Goal: Check status: Check status

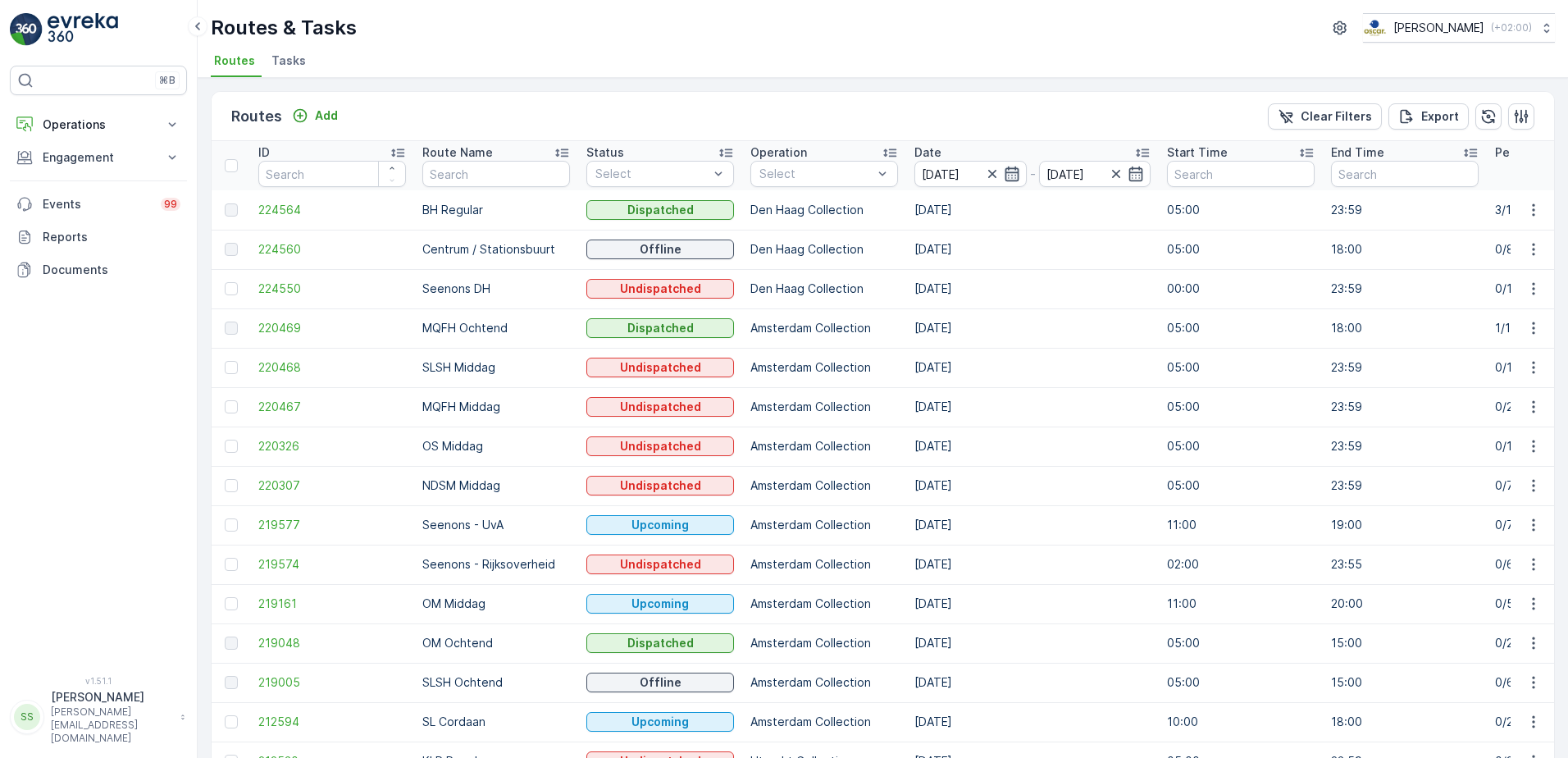
click at [1012, 172] on icon "button" at bounding box center [1012, 174] width 14 height 15
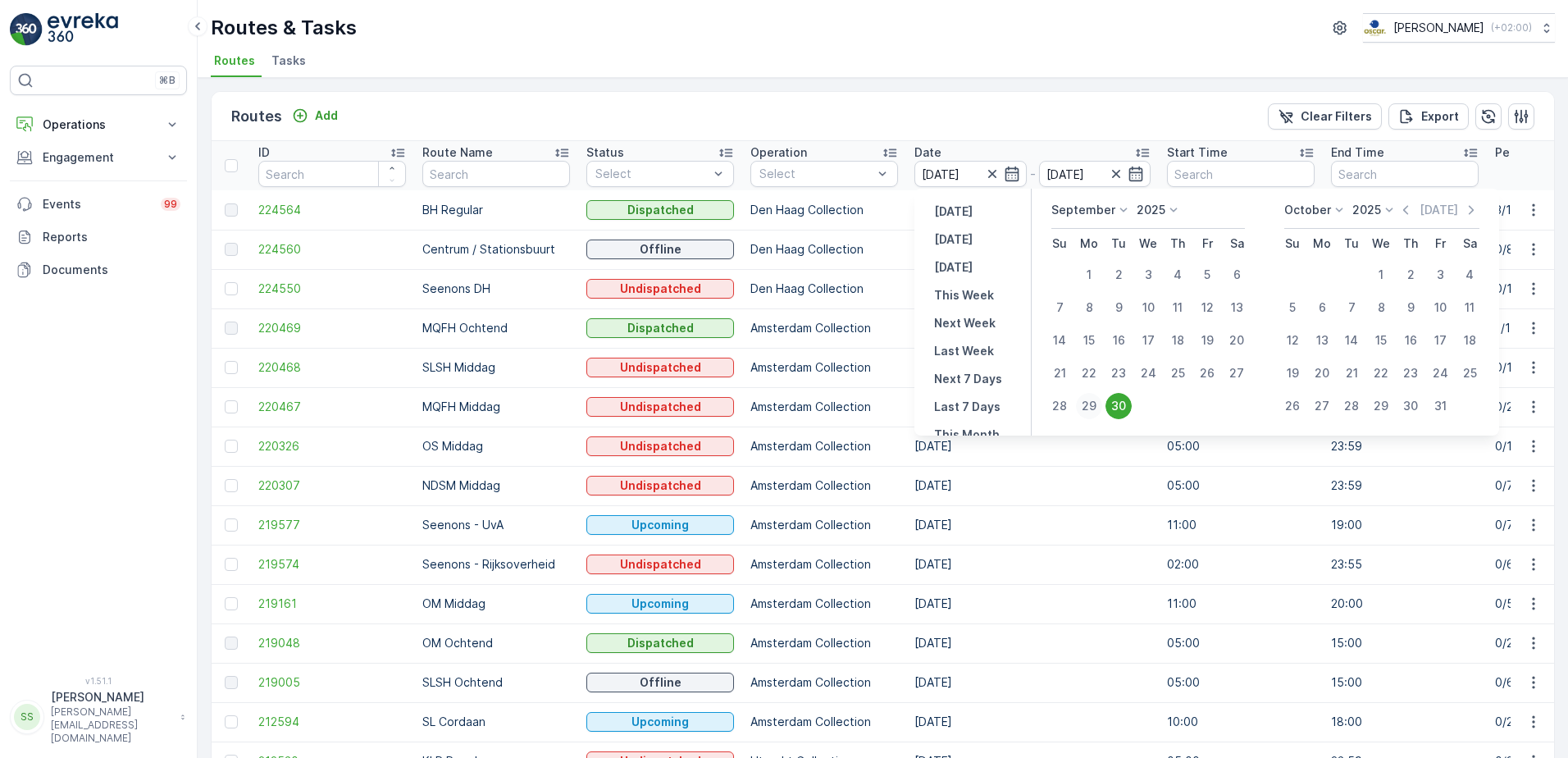
click at [1091, 404] on div "29" at bounding box center [1089, 406] width 26 height 26
type input "29.09.2025"
click at [1012, 109] on div "Routes Add Clear Filters Export" at bounding box center [882, 117] width 1342 height 49
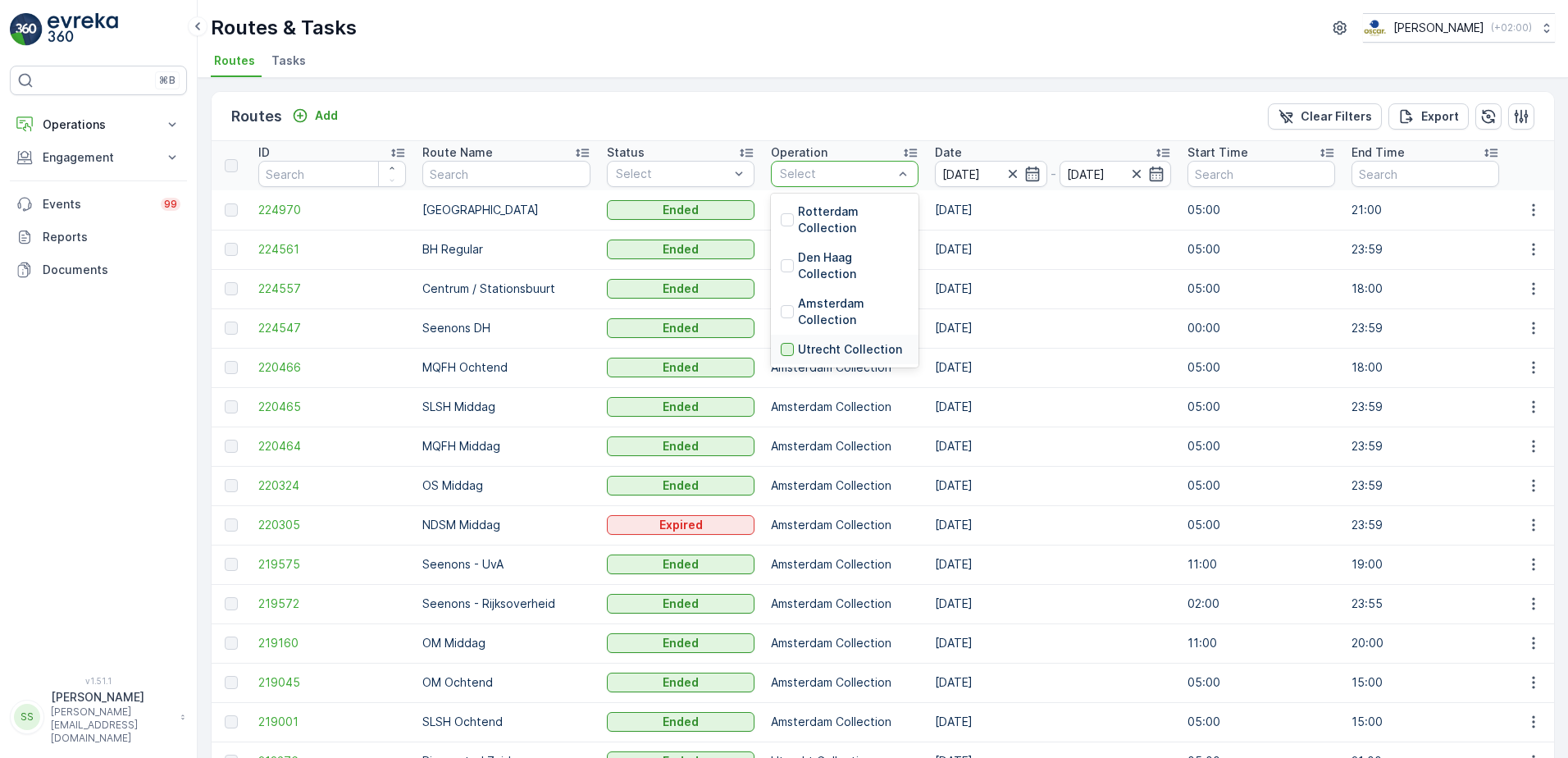
click at [781, 348] on div at bounding box center [788, 350] width 13 height 13
click at [830, 108] on div "Routes Add Clear Filters Export" at bounding box center [882, 117] width 1342 height 49
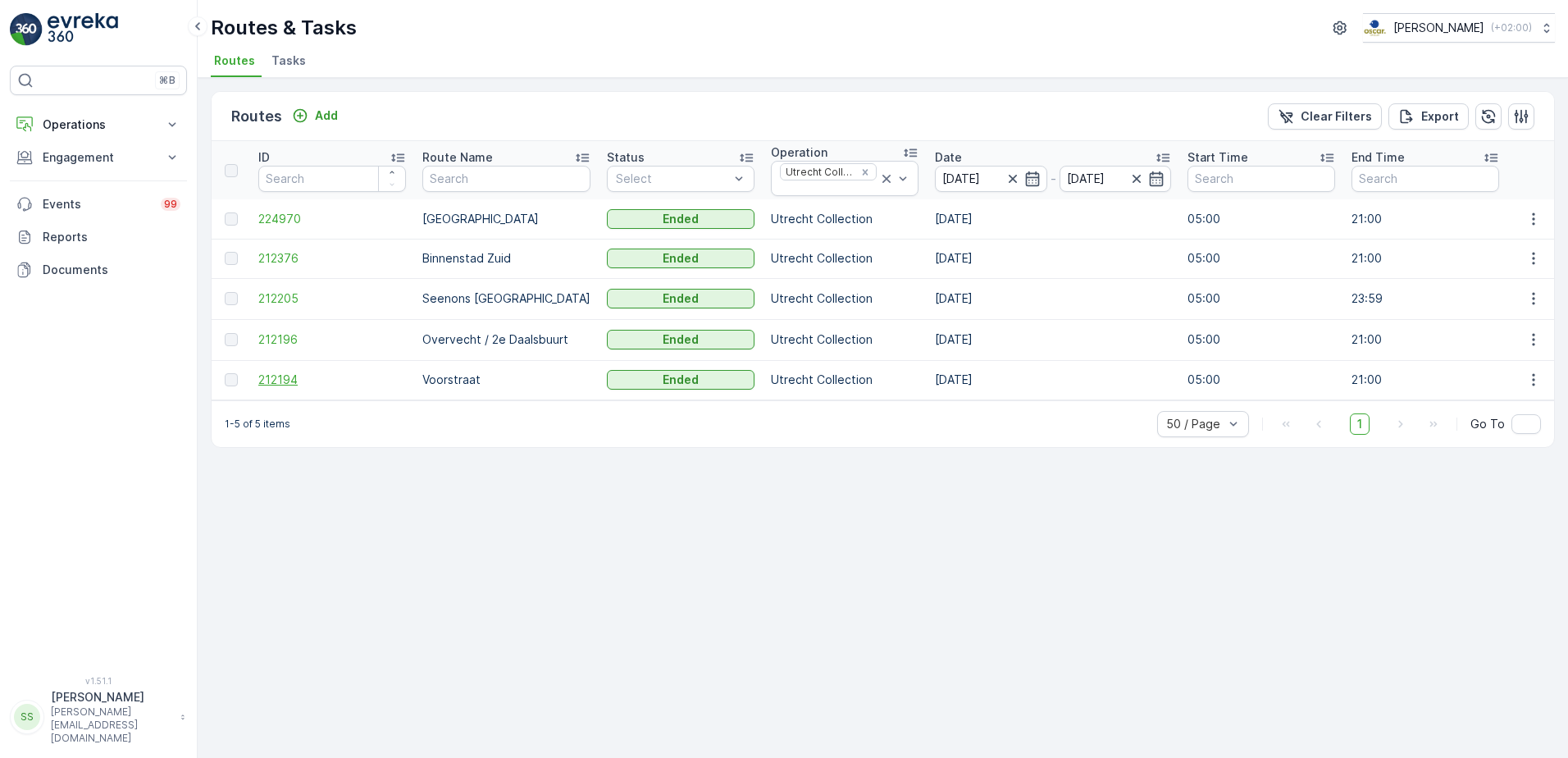
click at [271, 377] on span "212194" at bounding box center [332, 379] width 147 height 16
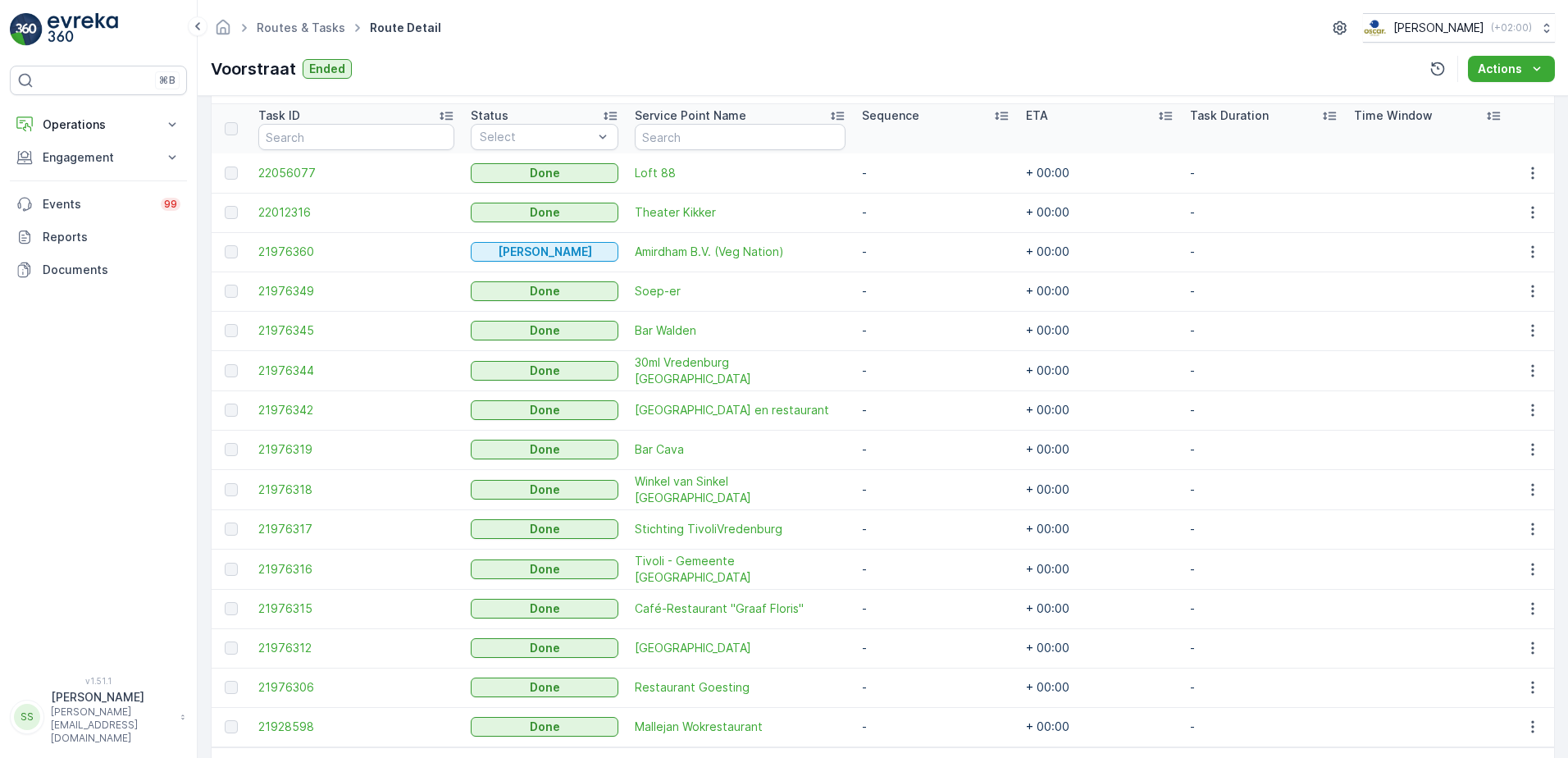
scroll to position [410, 0]
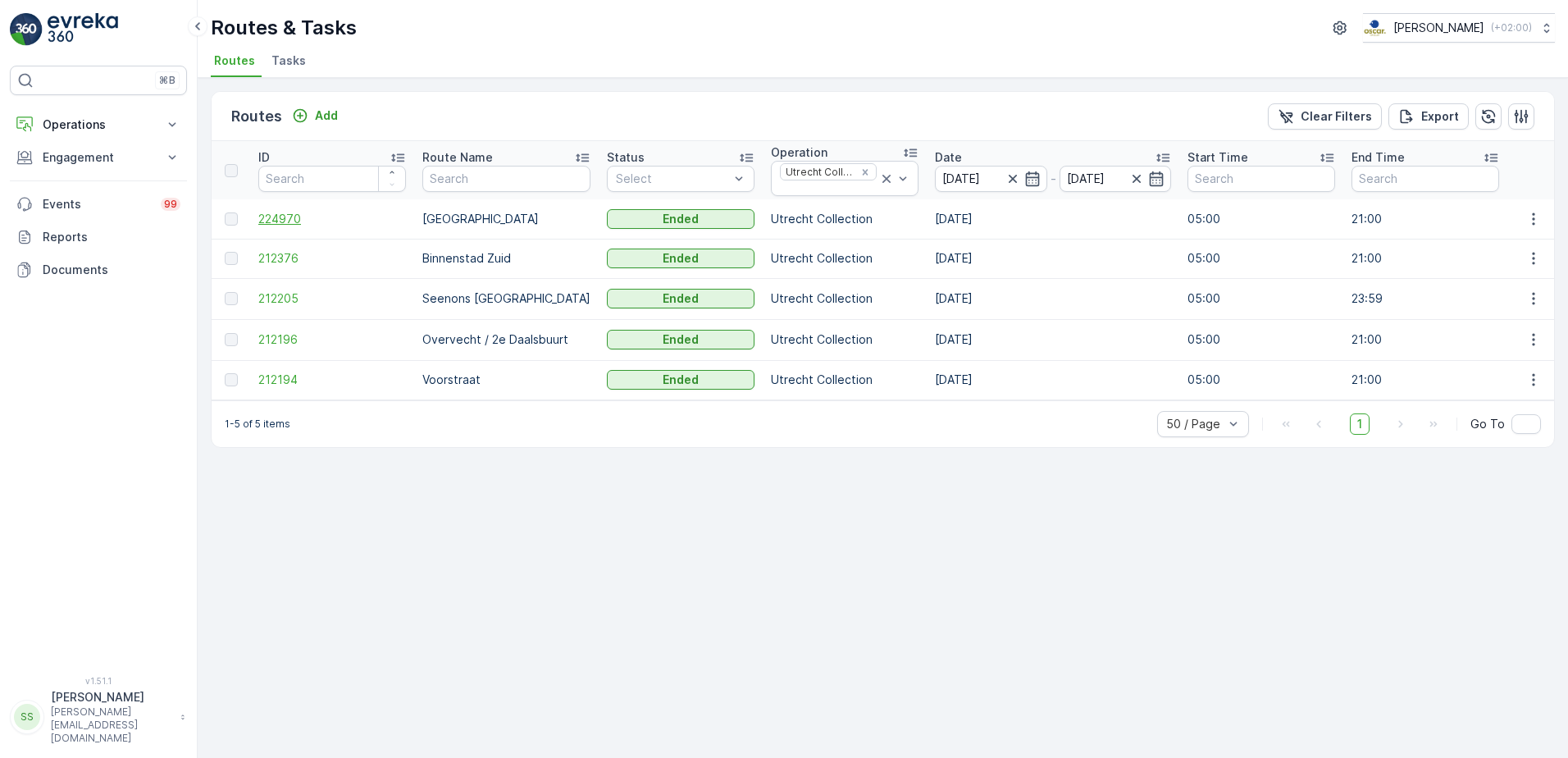
click at [268, 217] on span "224970" at bounding box center [332, 219] width 147 height 16
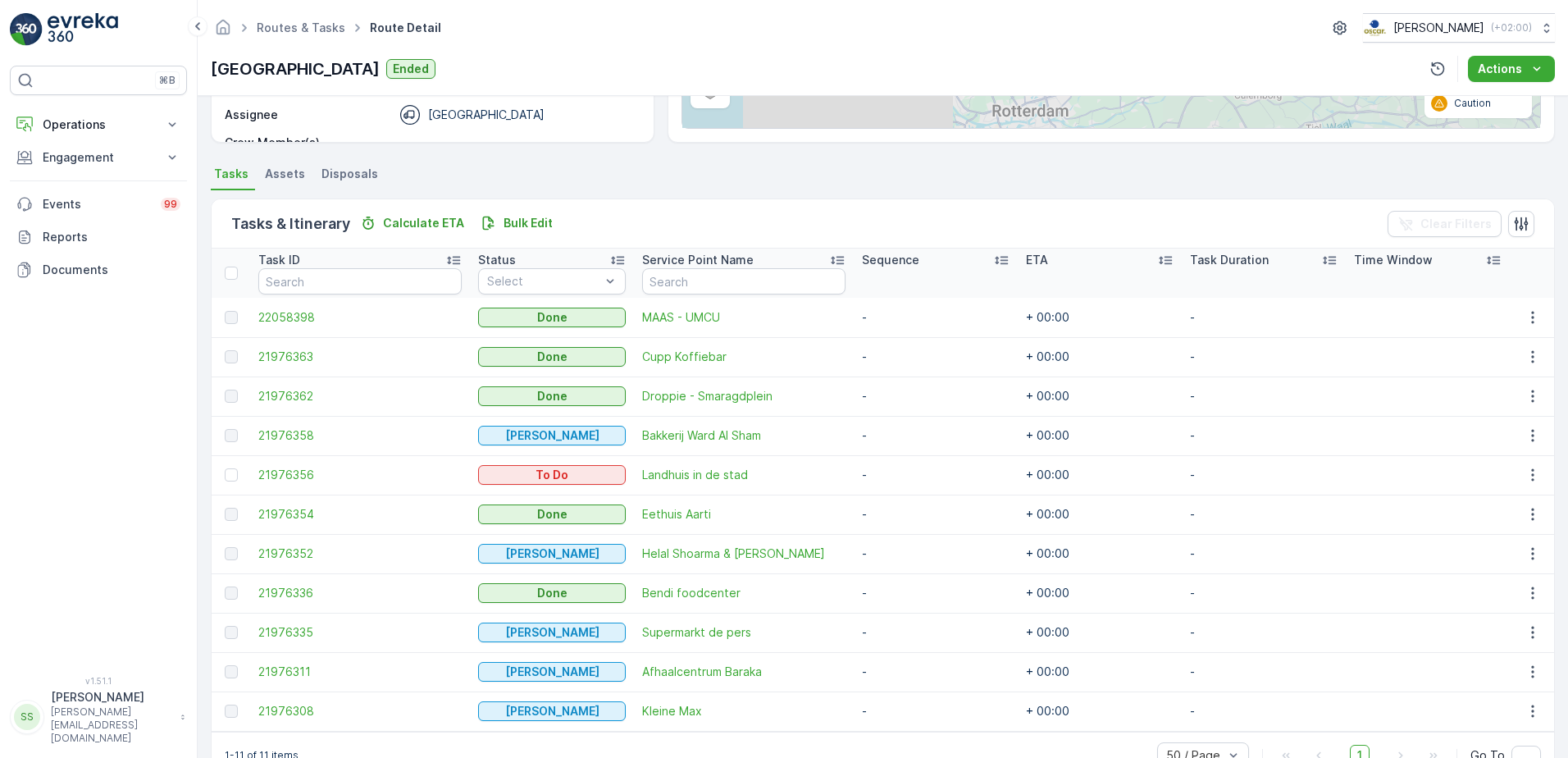
scroll to position [328, 0]
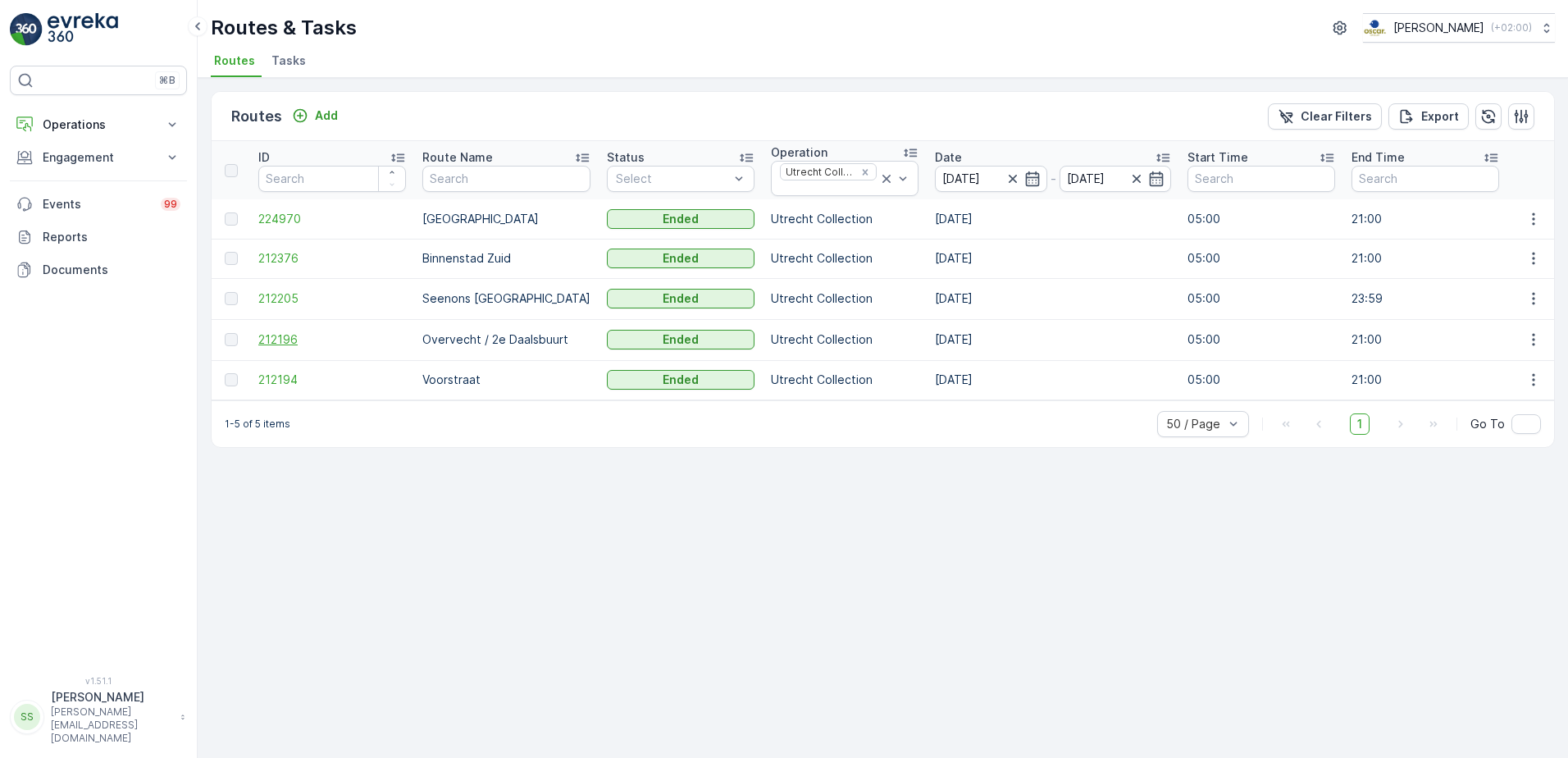
click at [281, 332] on span "212196" at bounding box center [332, 340] width 147 height 16
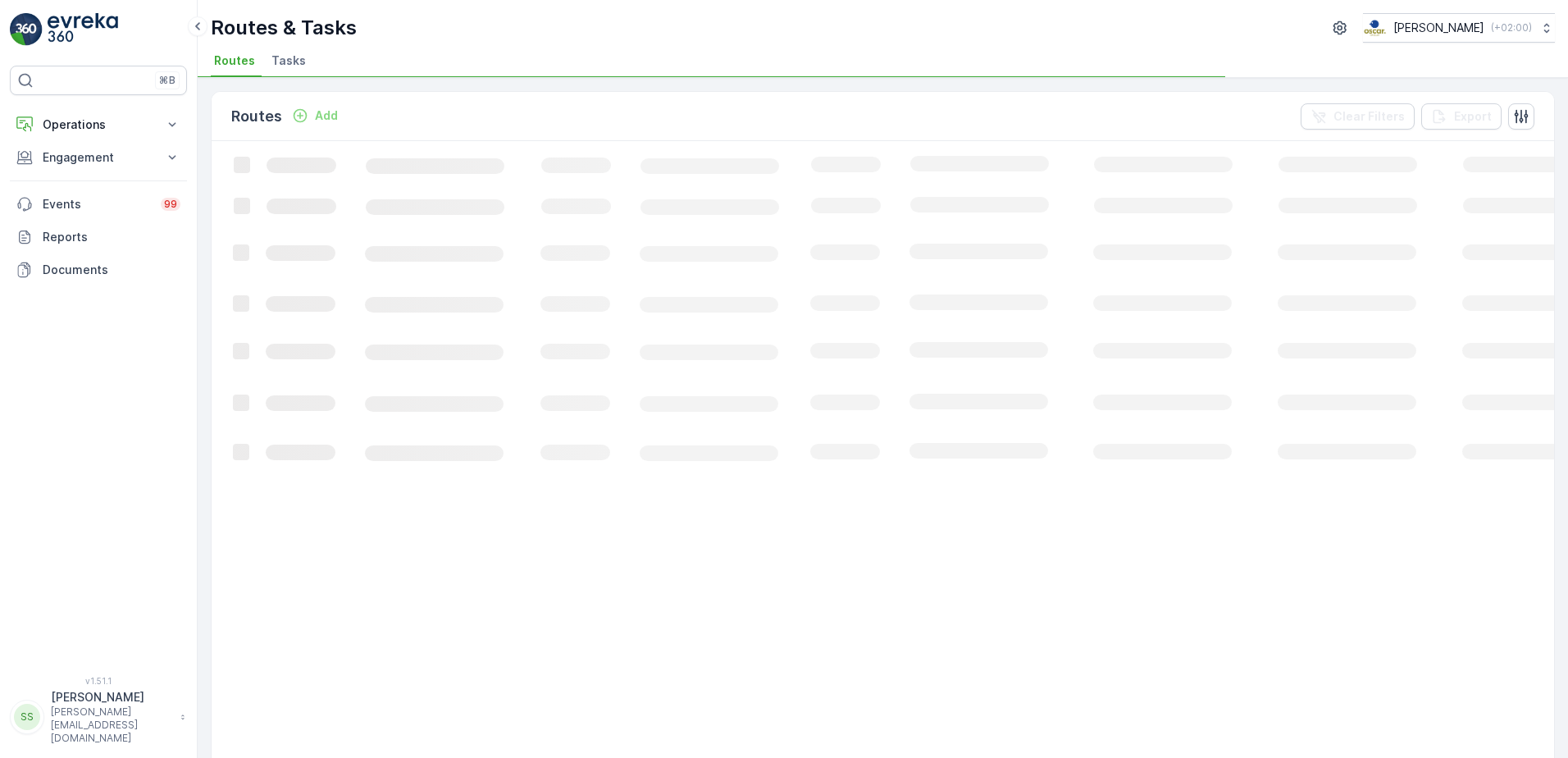
click at [1003, 48] on div "Routes & Tasks Oscar Circulair ( +02:00 ) Routes Tasks" at bounding box center [882, 39] width 1370 height 78
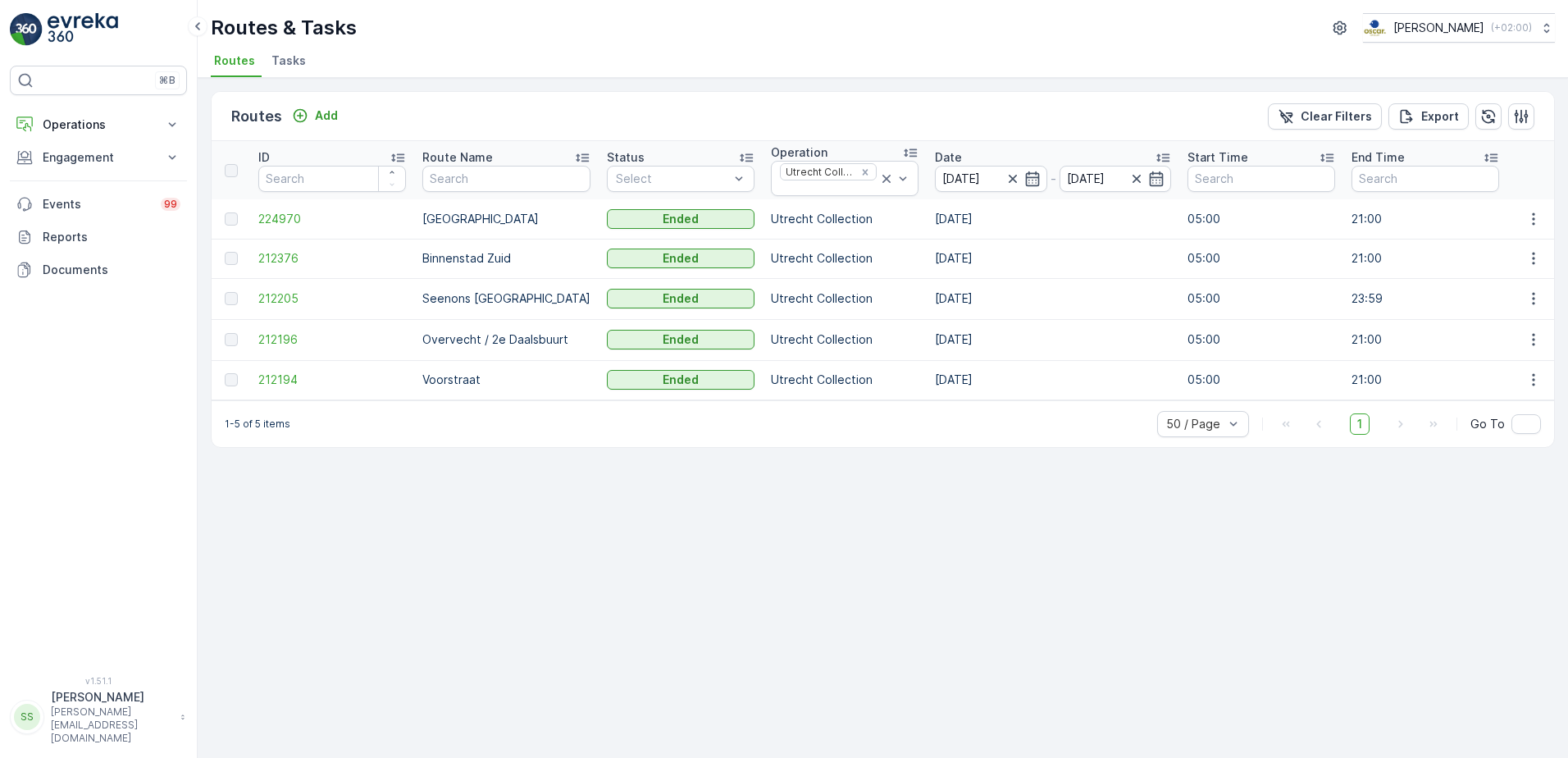
click at [455, 29] on div "Routes & Tasks Oscar Circulair ( +02:00 )" at bounding box center [882, 28] width 1344 height 30
click at [326, 26] on p "Routes & Tasks" at bounding box center [283, 28] width 146 height 26
click at [738, 30] on div "Routes & Tasks Oscar Circulair ( +02:00 )" at bounding box center [882, 28] width 1344 height 30
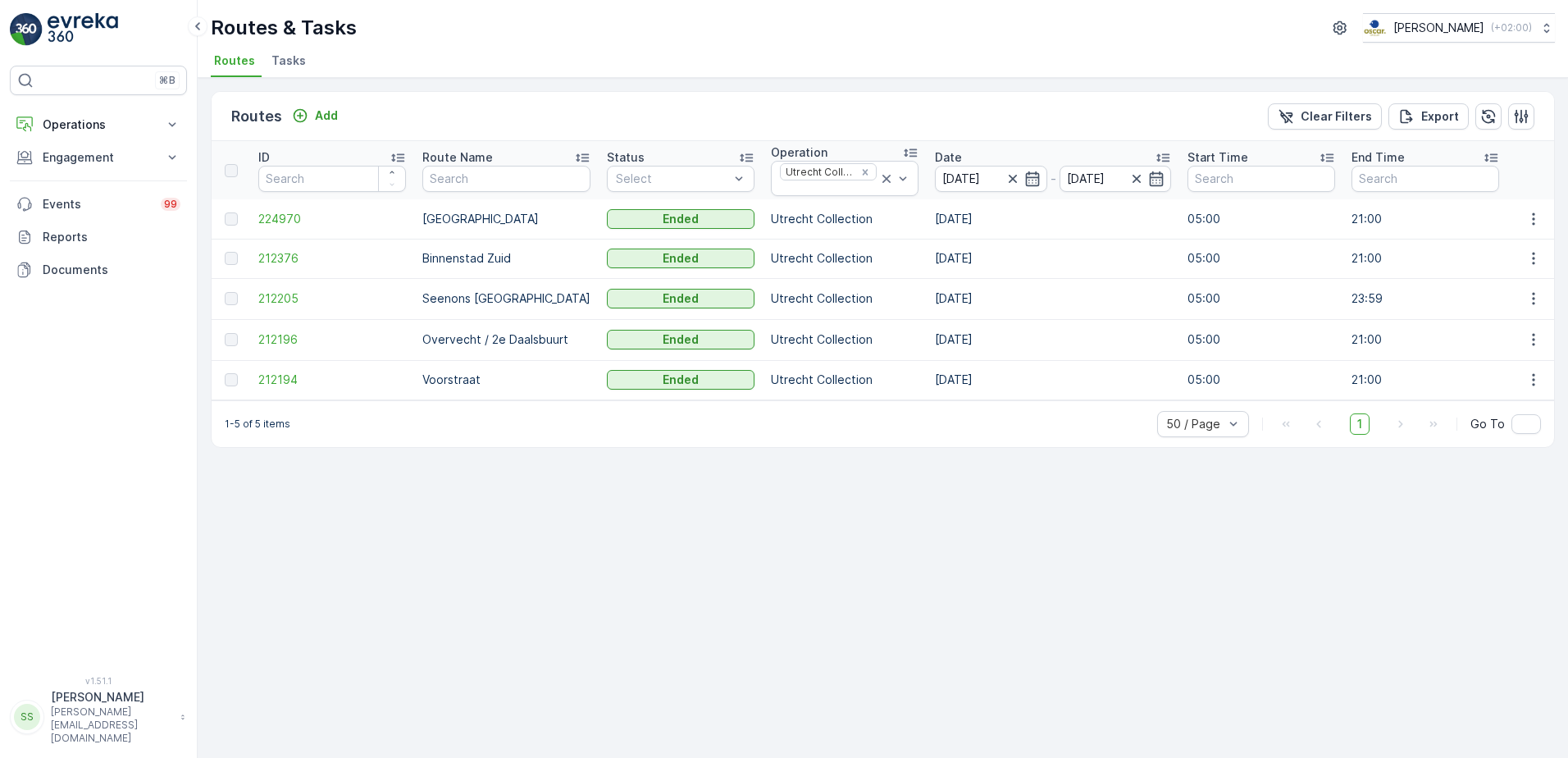
click at [333, 28] on p "Routes & Tasks" at bounding box center [283, 28] width 146 height 26
click at [838, 48] on div "Routes & Tasks Oscar Circulair ( +02:00 ) Routes Tasks" at bounding box center [882, 39] width 1370 height 78
click at [1025, 179] on icon "button" at bounding box center [1033, 179] width 16 height 16
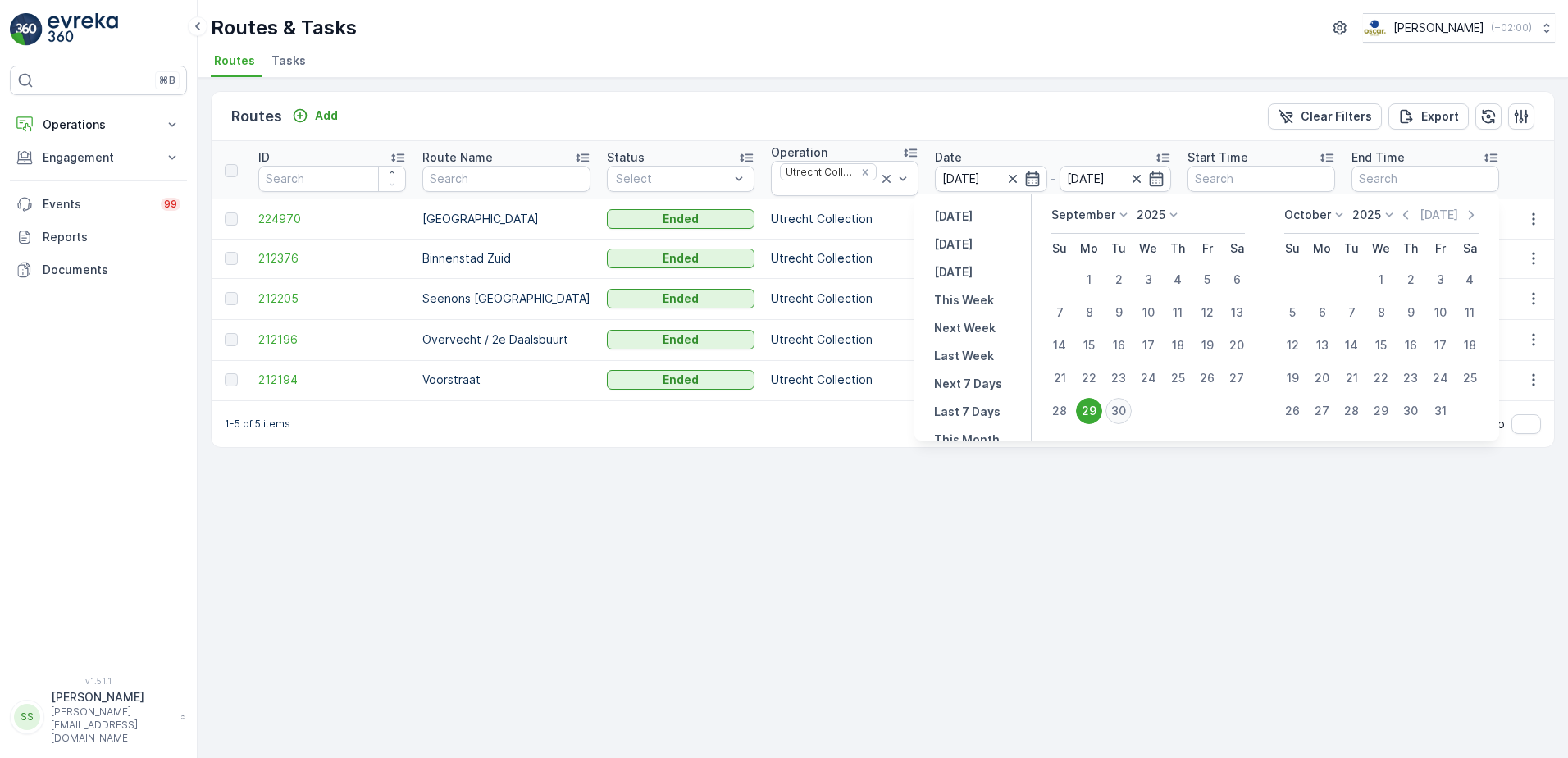
click at [1123, 411] on div "30" at bounding box center [1119, 411] width 26 height 26
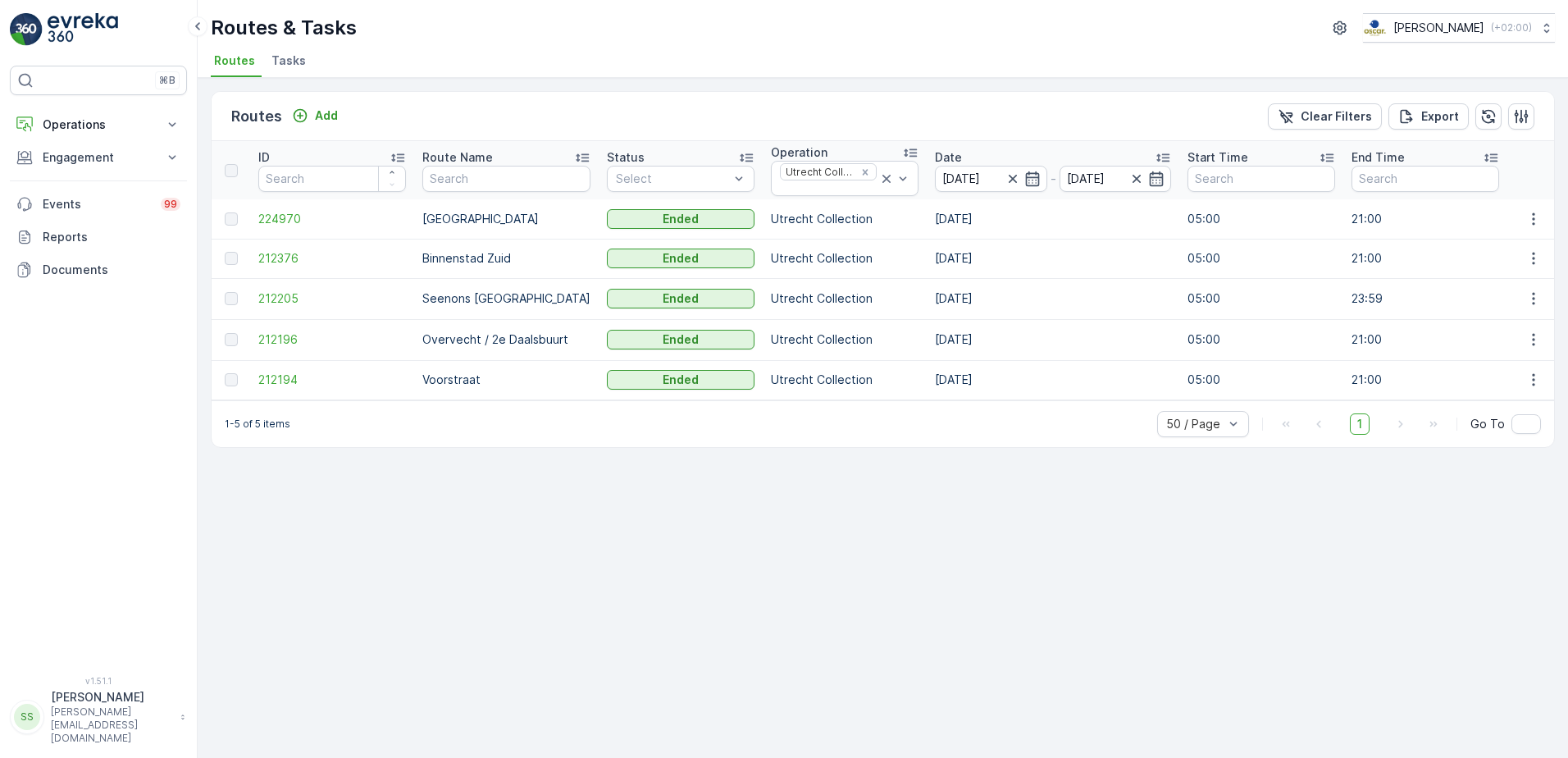
type input "30.09.2025"
click at [931, 96] on div "Routes Add Clear Filters Export" at bounding box center [882, 117] width 1342 height 49
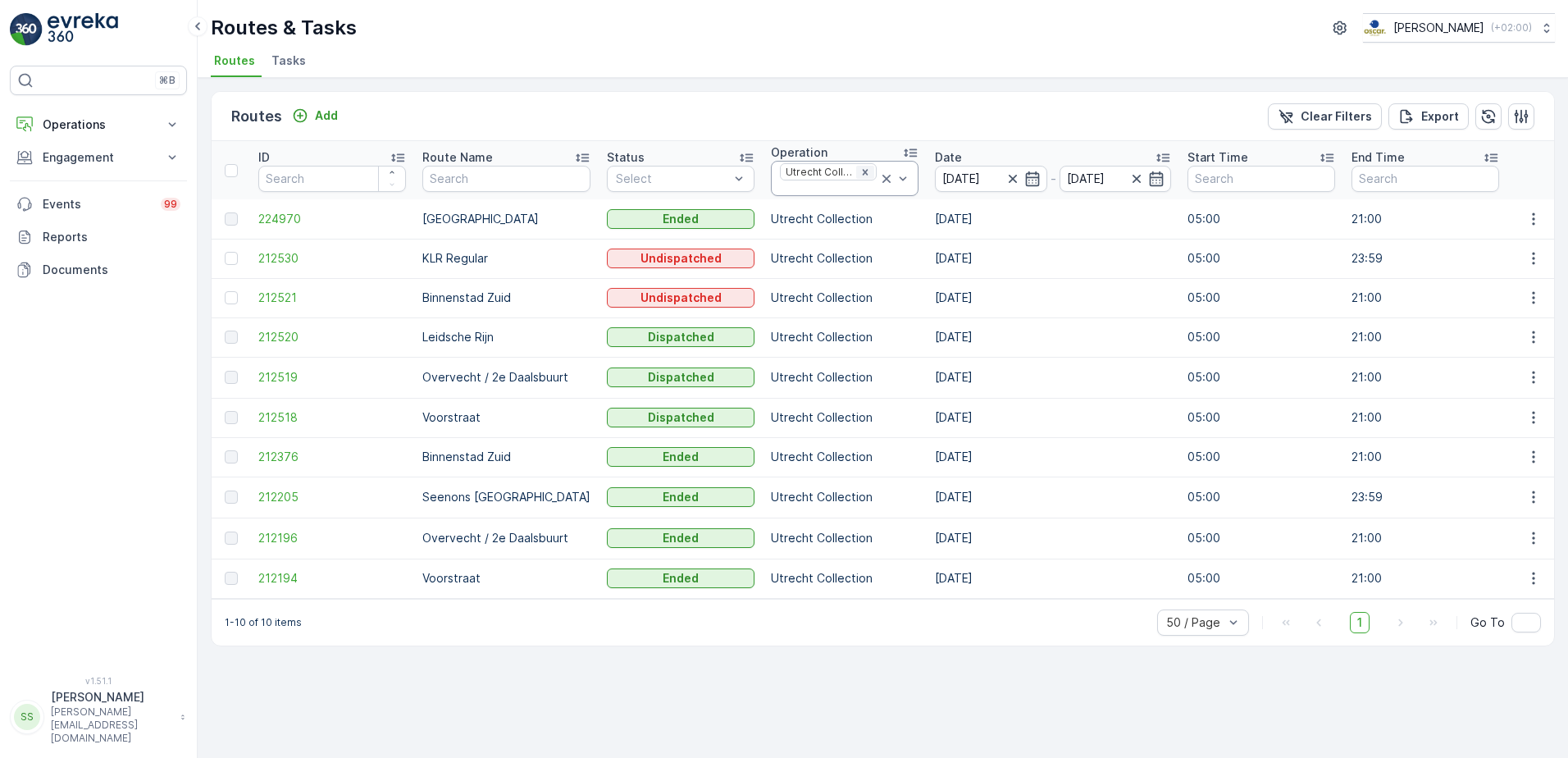
click at [856, 165] on div "Remove Utrecht Collection" at bounding box center [865, 172] width 18 height 13
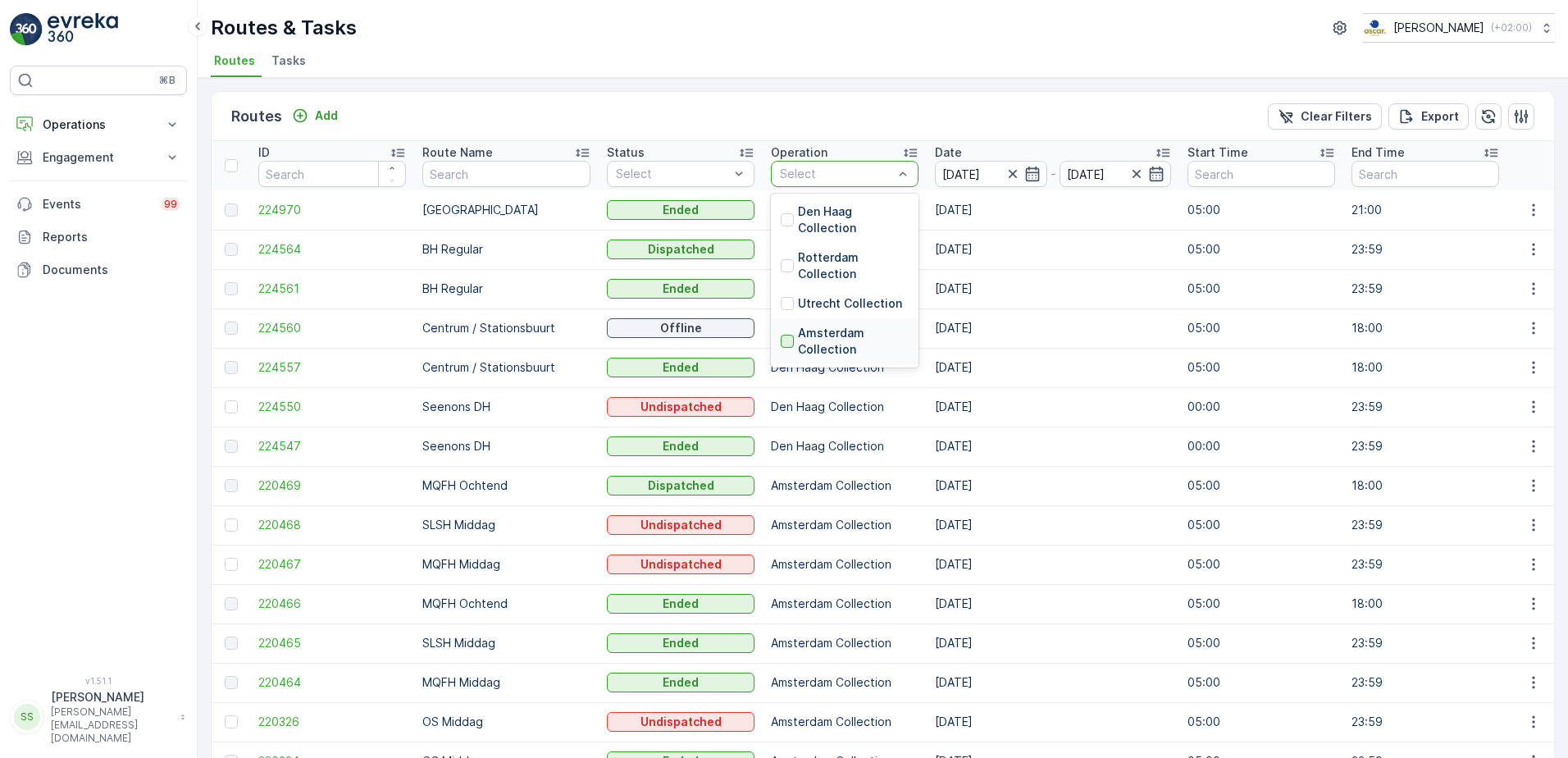
click at [781, 342] on div at bounding box center [788, 342] width 13 height 13
click at [820, 115] on div "Routes Add Clear Filters Export" at bounding box center [882, 117] width 1342 height 49
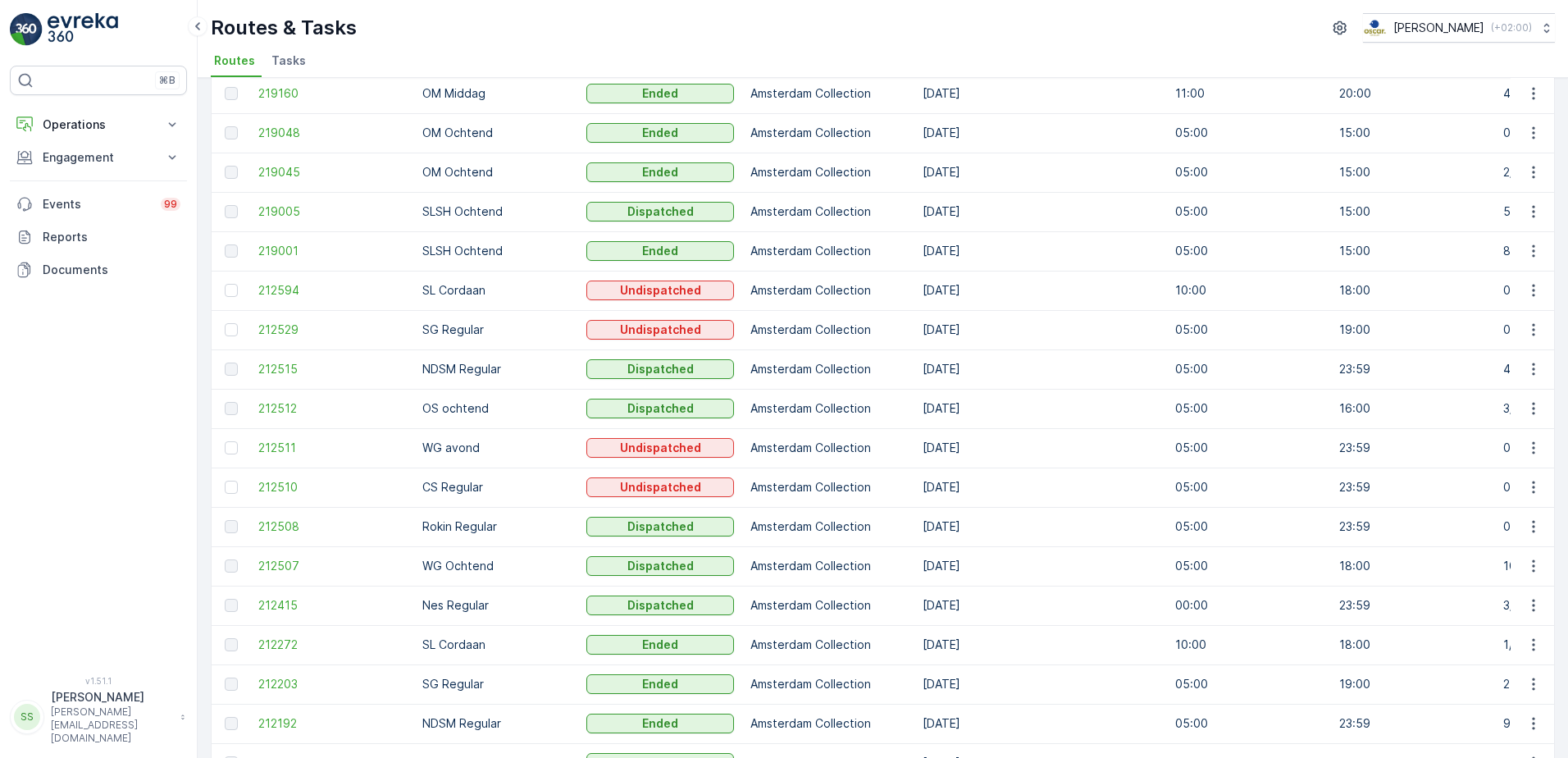
scroll to position [738, 0]
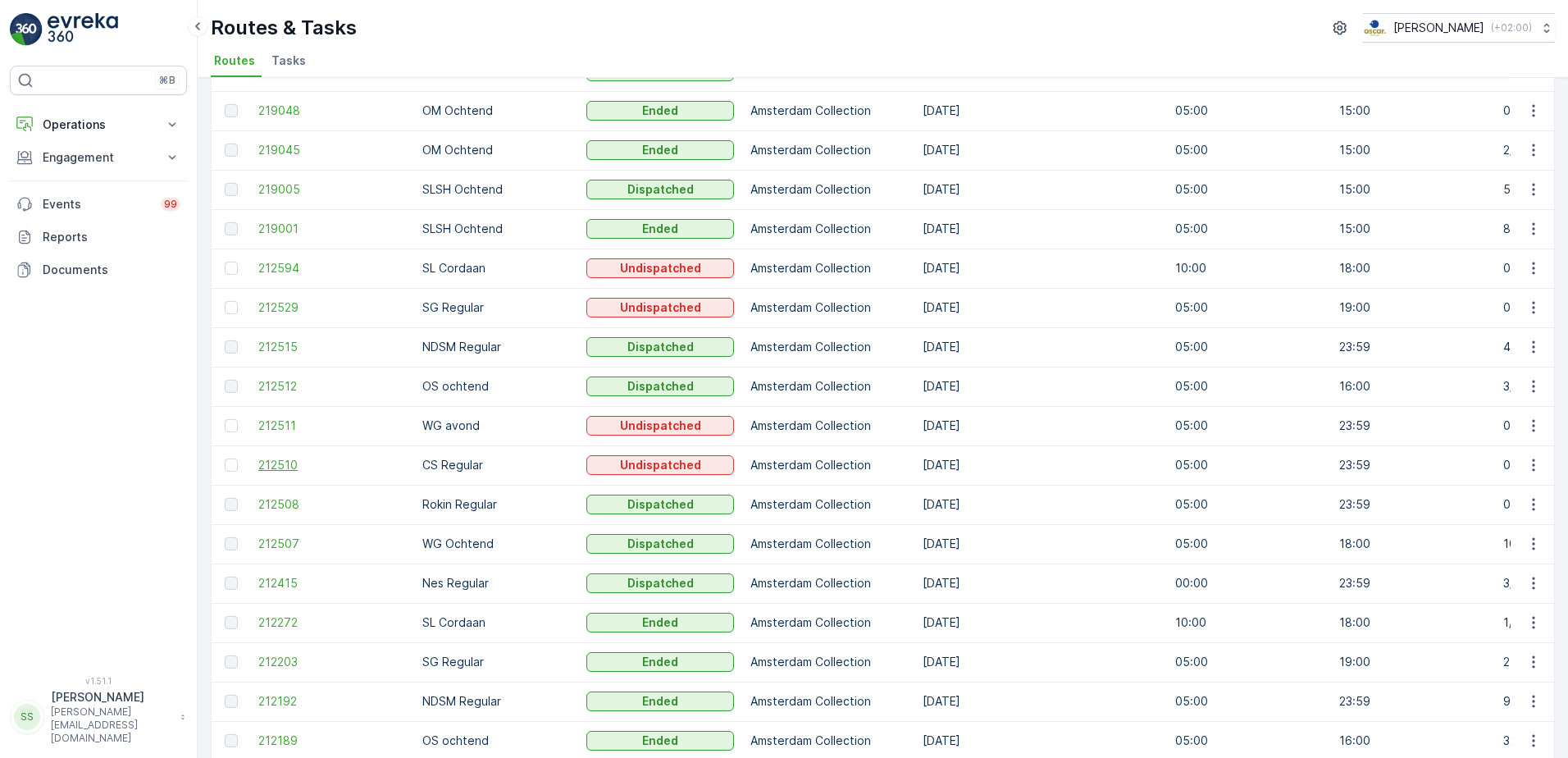
click at [272, 470] on span "212510" at bounding box center [332, 465] width 147 height 16
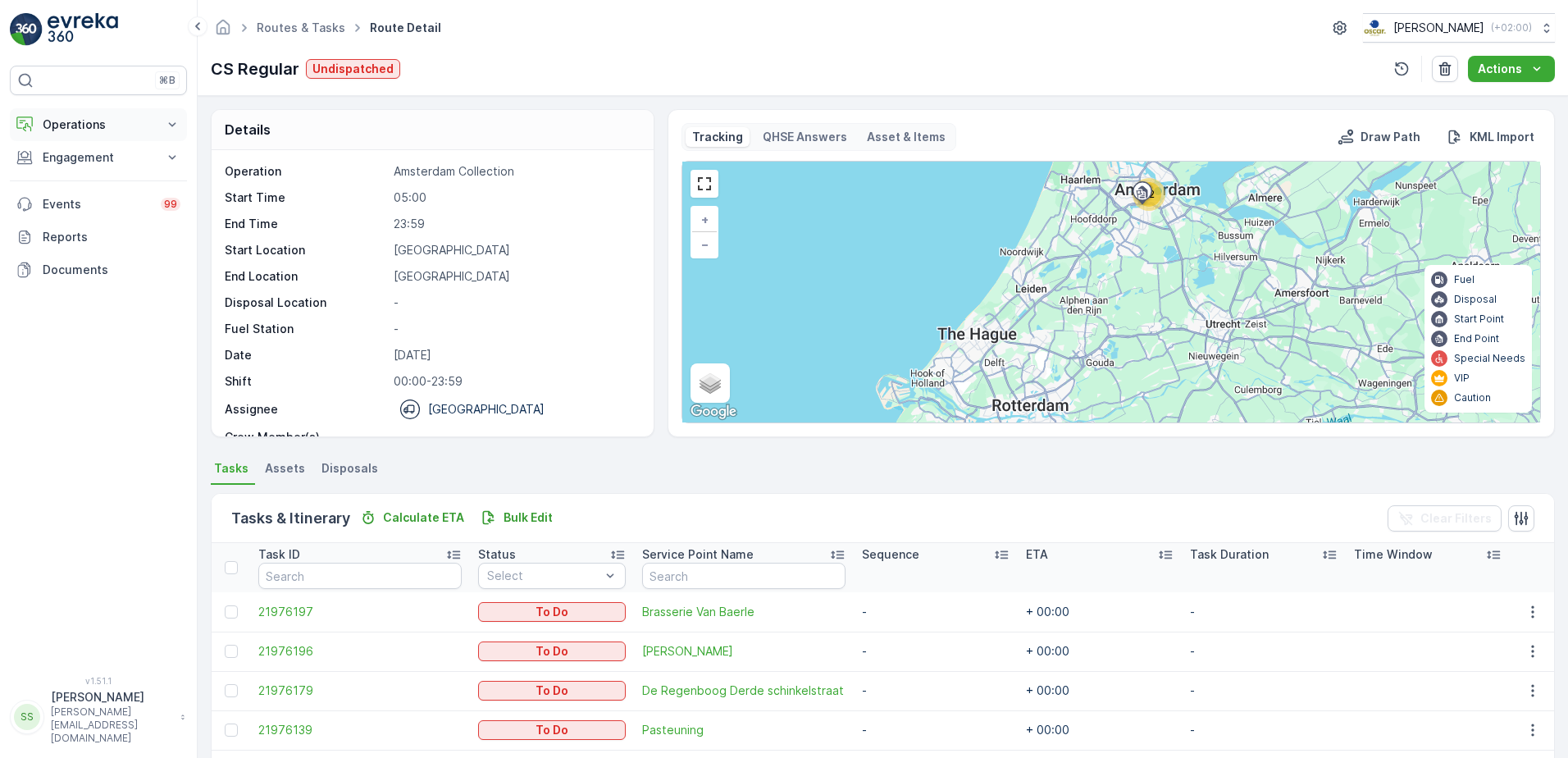
click at [108, 122] on p "Operations" at bounding box center [99, 124] width 112 height 16
click at [76, 197] on p "Routes & Tasks" at bounding box center [84, 198] width 85 height 16
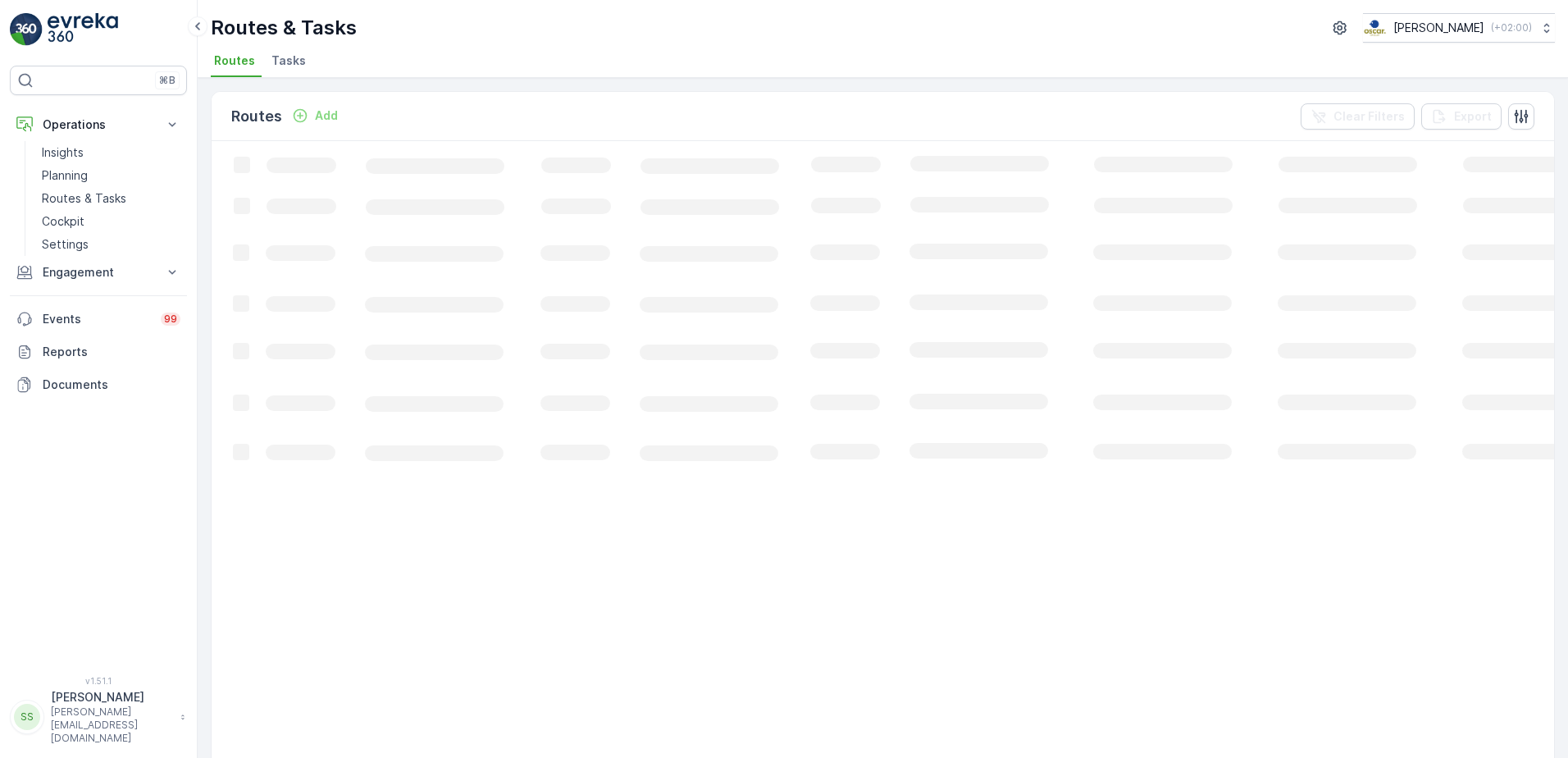
click at [523, 132] on div "Routes Add Clear Filters Export" at bounding box center [882, 117] width 1342 height 49
click at [367, 61] on ul "Routes Tasks" at bounding box center [876, 63] width 1331 height 28
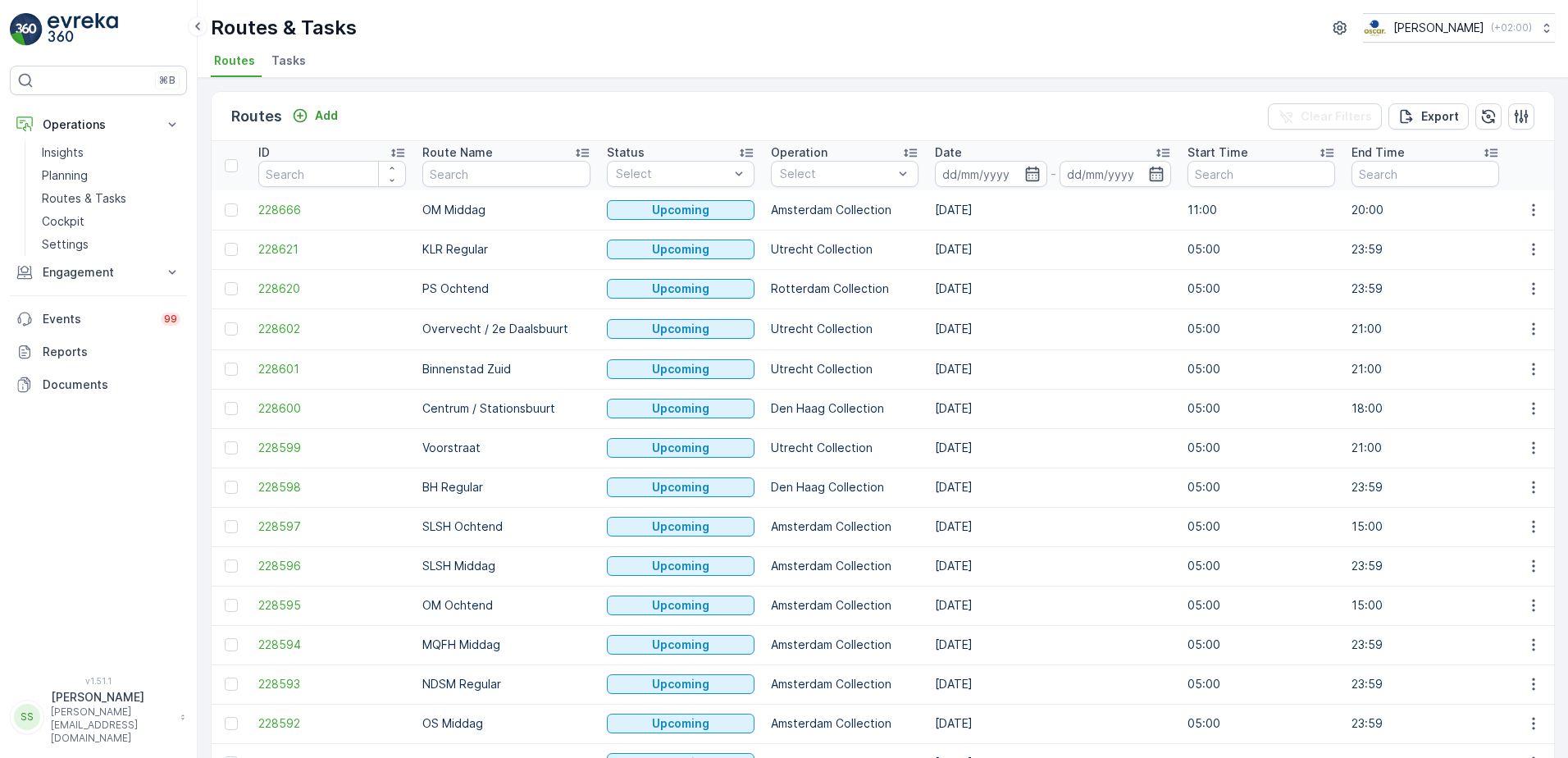
click at [159, 36] on link at bounding box center [98, 30] width 177 height 33
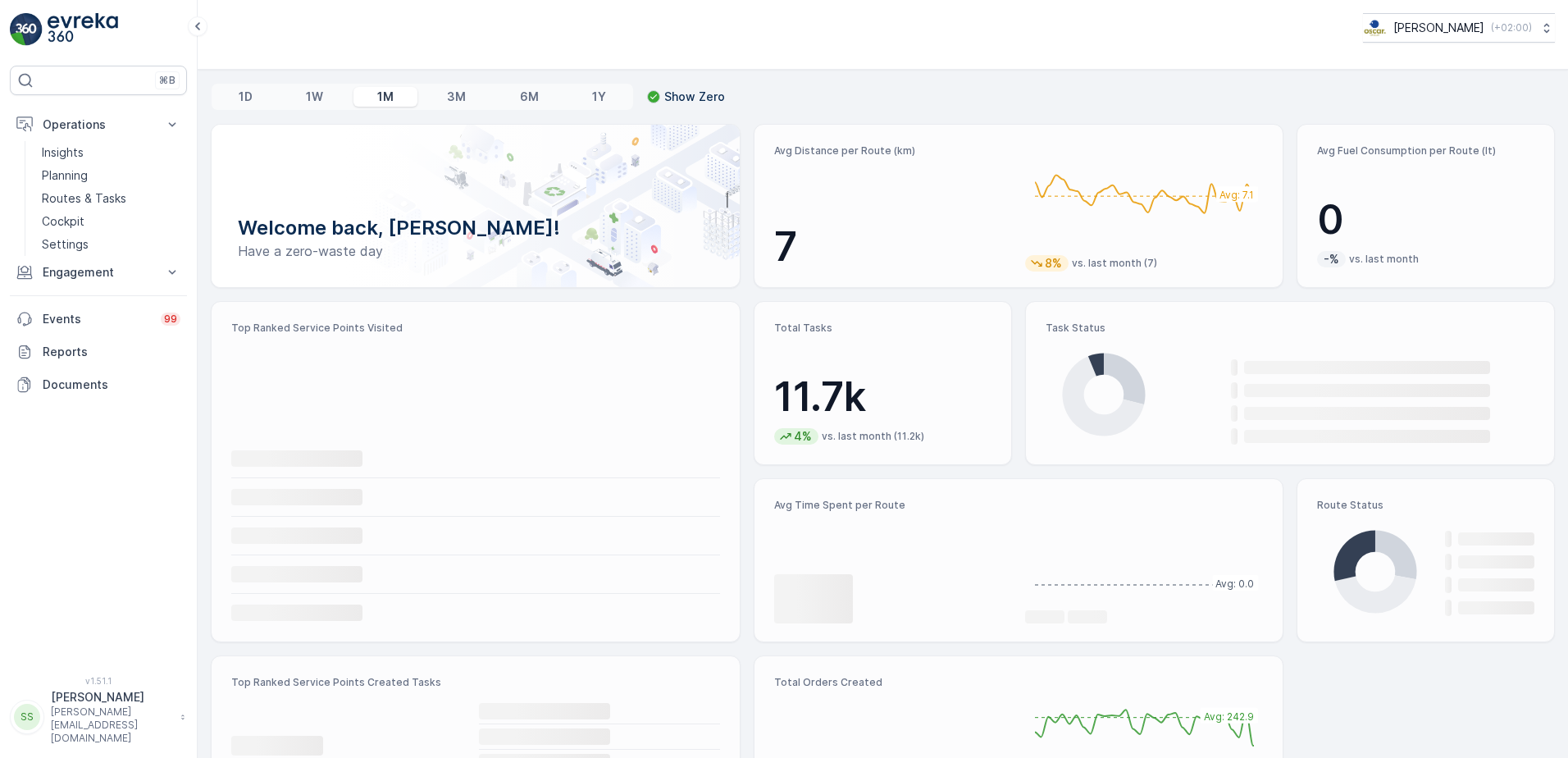
click at [162, 38] on link at bounding box center [98, 30] width 177 height 33
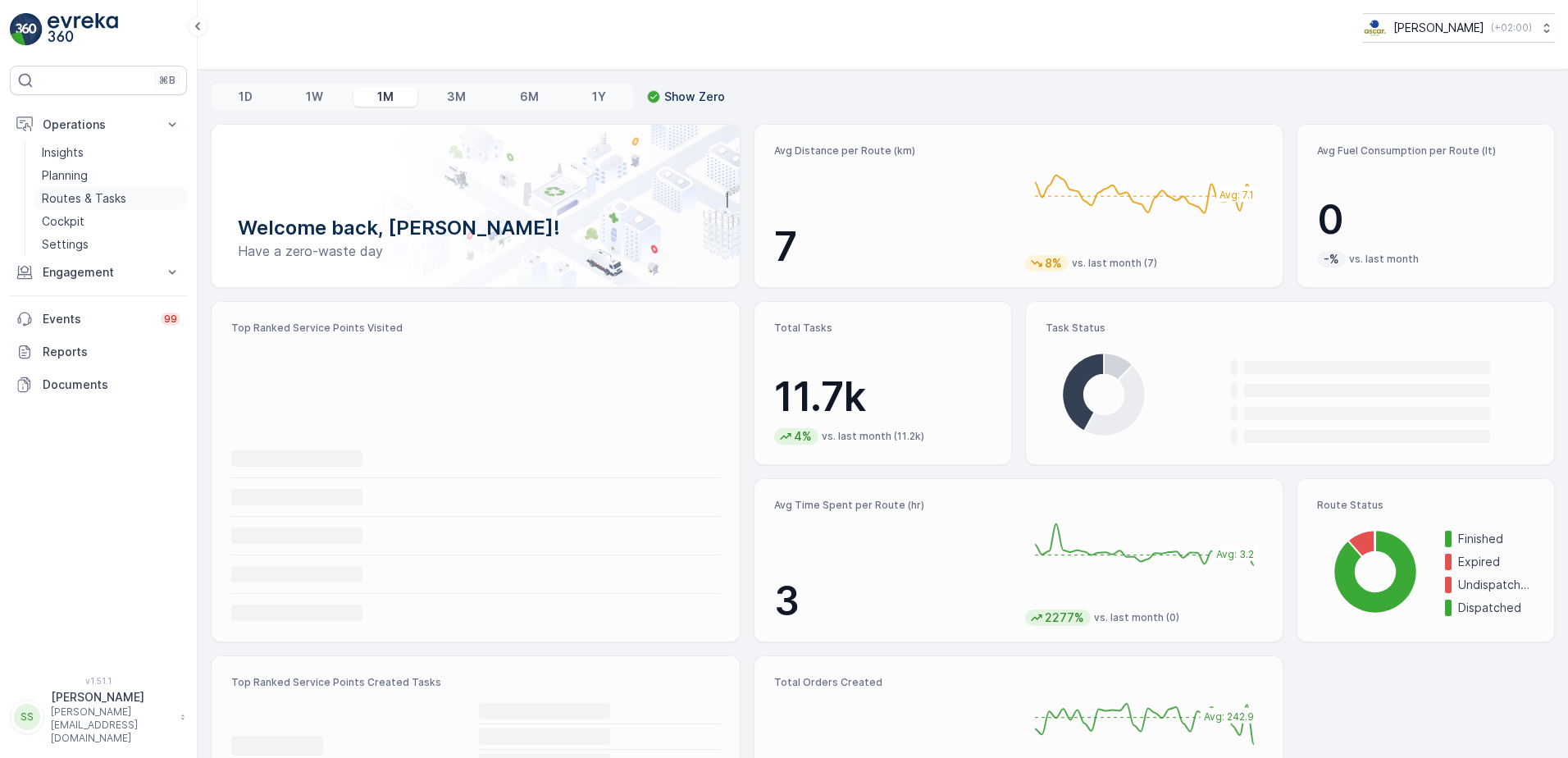
click at [69, 190] on p "Routes & Tasks" at bounding box center [84, 198] width 85 height 16
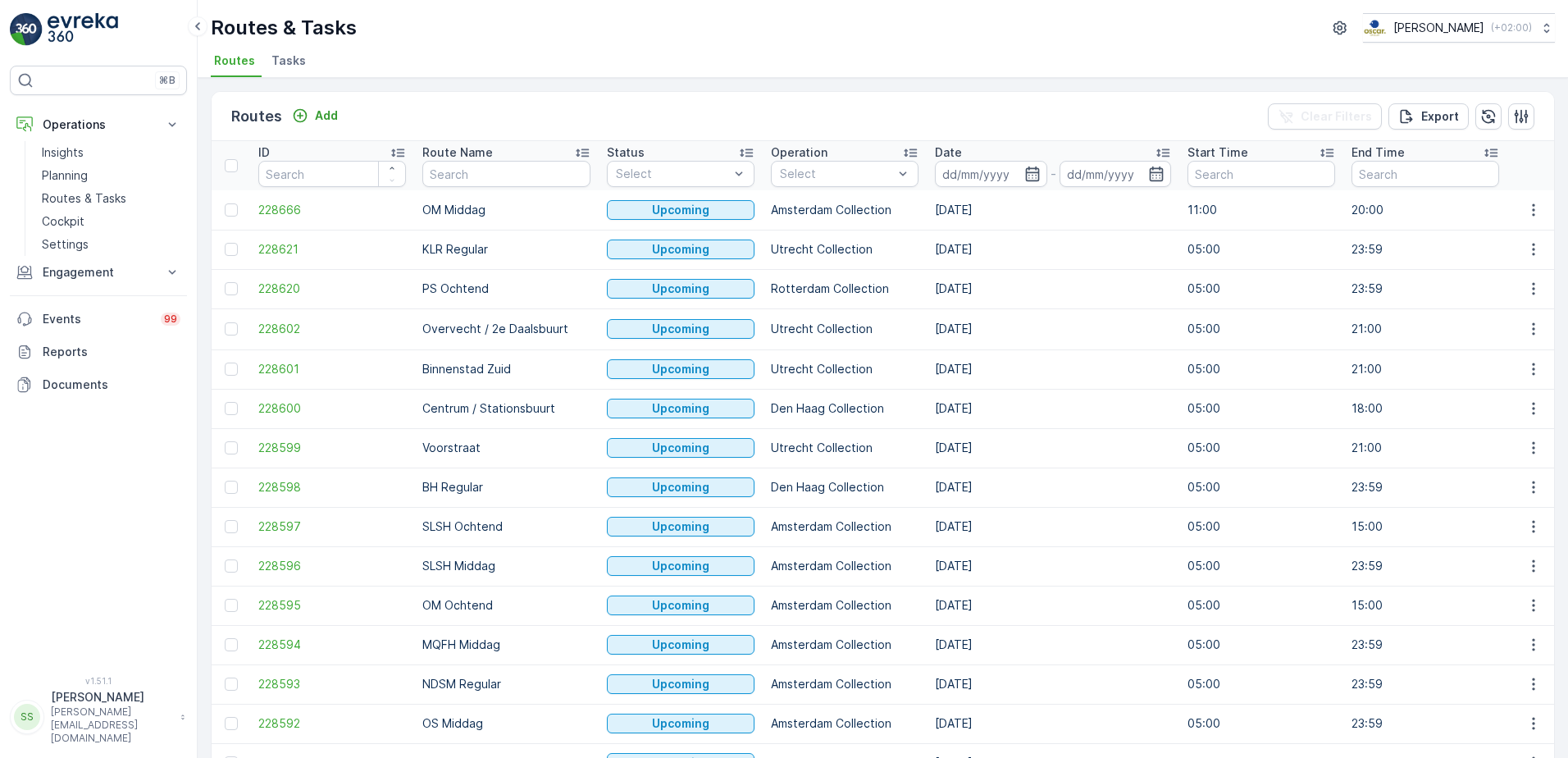
click at [273, 63] on span "Tasks" at bounding box center [289, 61] width 35 height 16
